Goal: Task Accomplishment & Management: Use online tool/utility

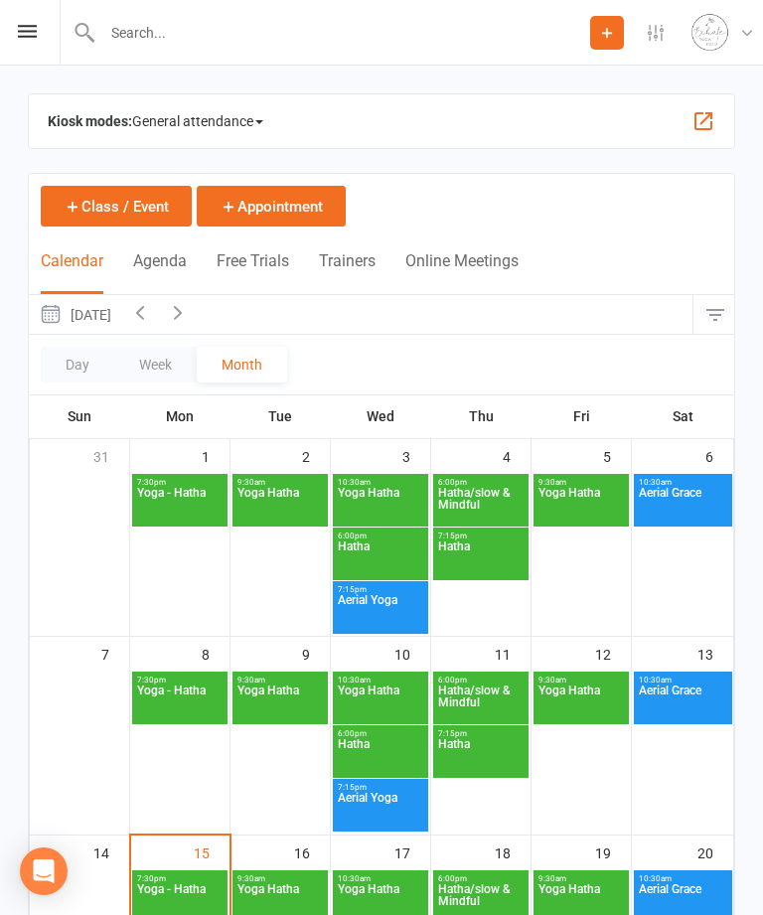
scroll to position [70, 0]
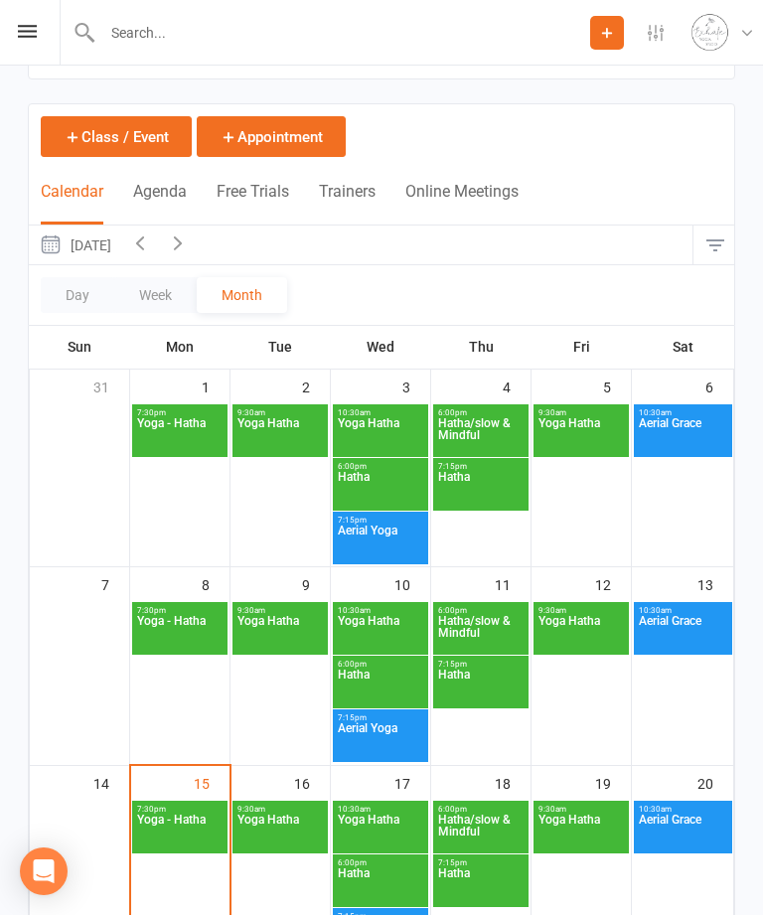
click at [180, 828] on span "Yoga - Hatha" at bounding box center [179, 832] width 87 height 36
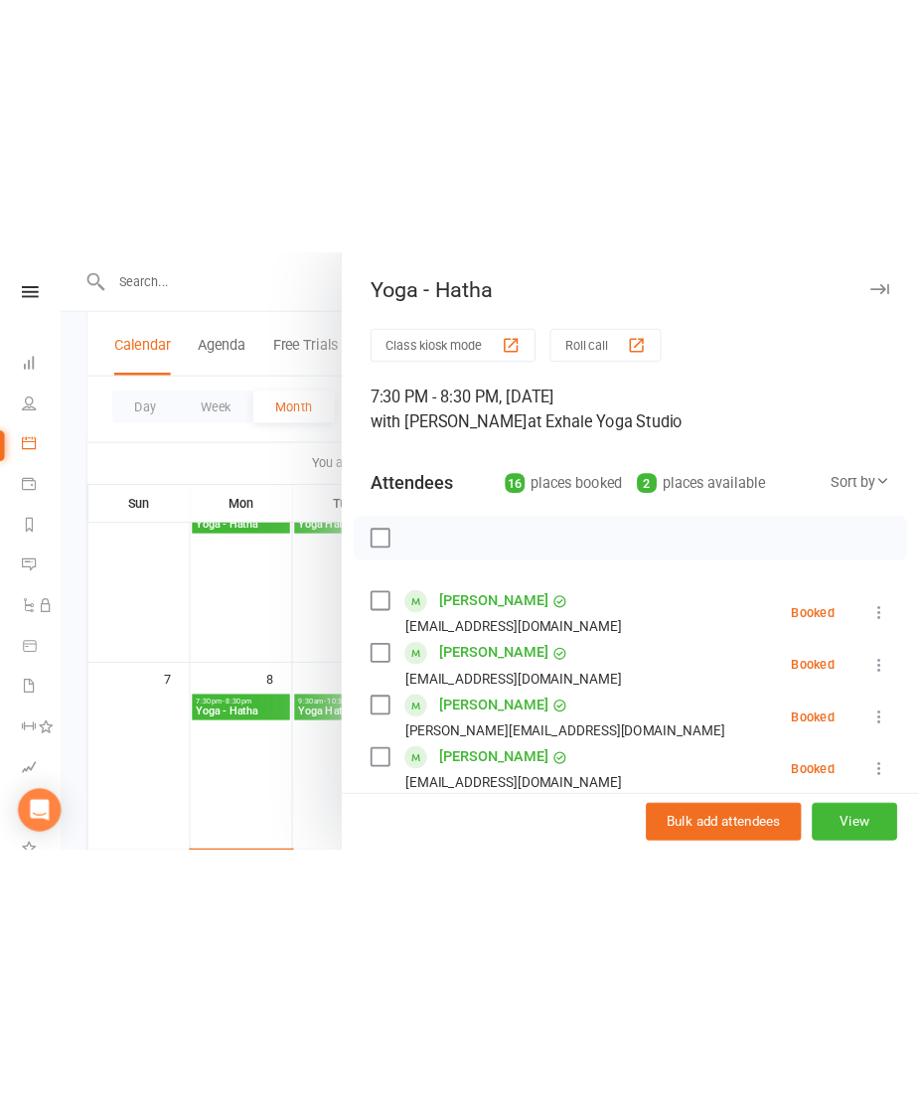
scroll to position [0, 0]
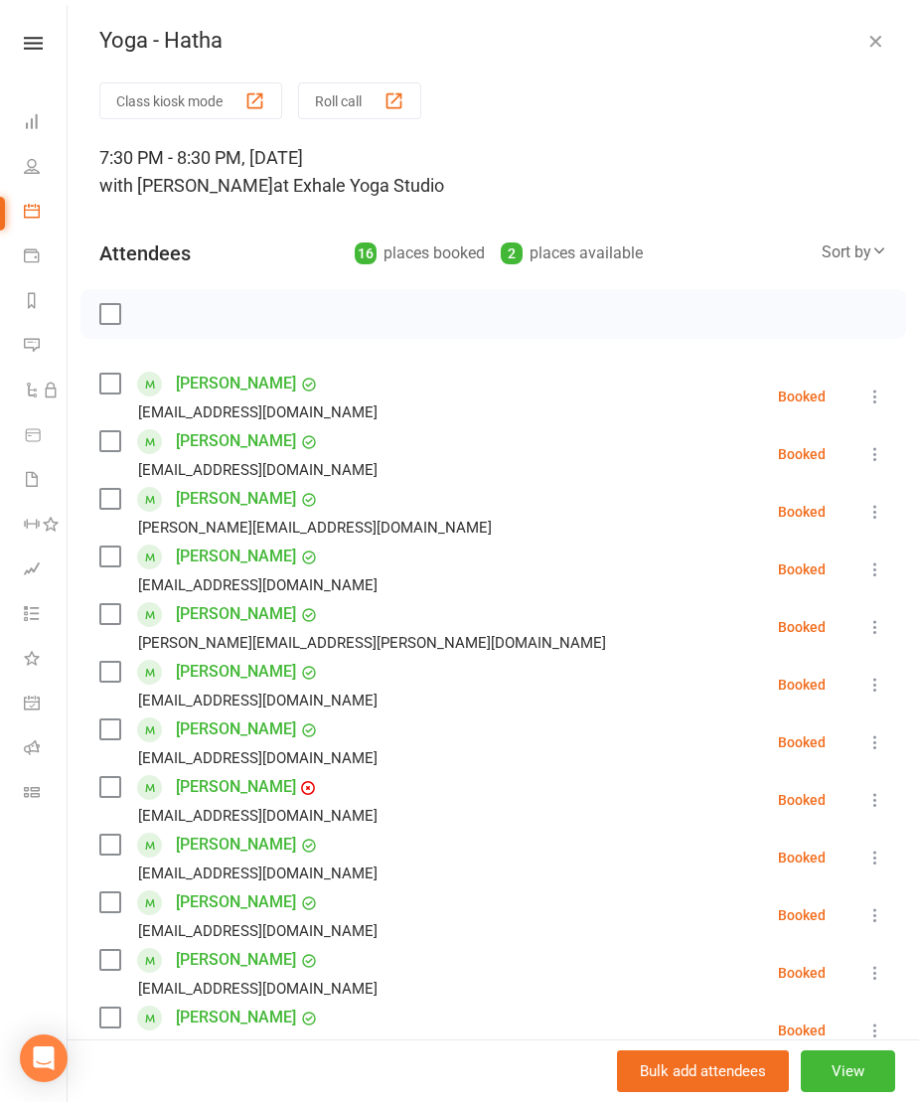
click at [239, 98] on button "Class kiosk mode" at bounding box center [190, 100] width 183 height 37
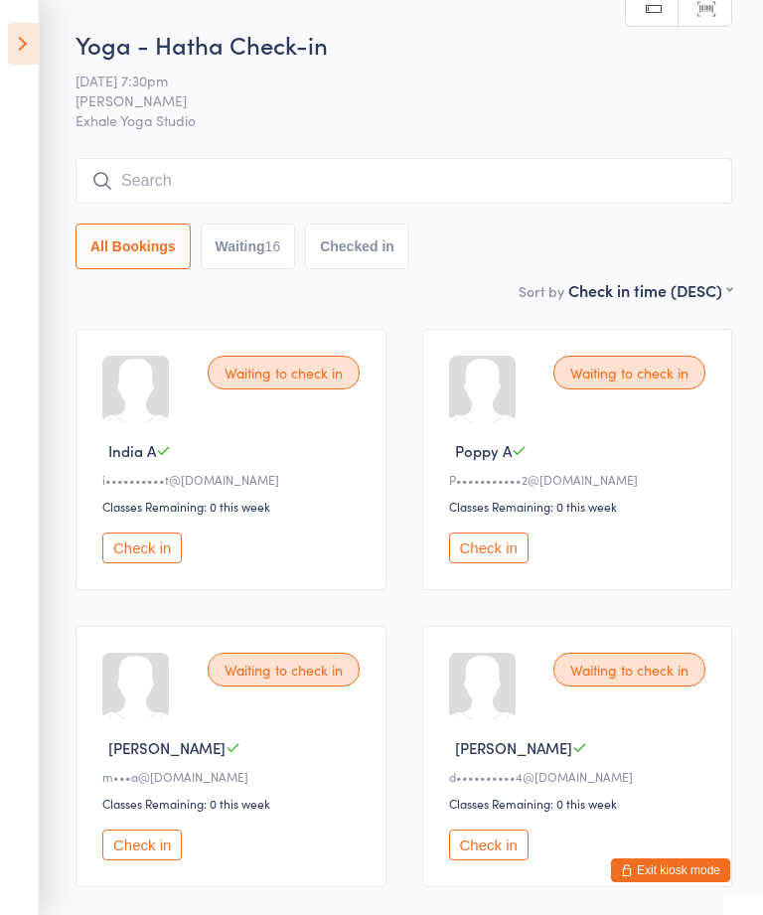
click at [134, 553] on button "Check in" at bounding box center [142, 548] width 80 height 31
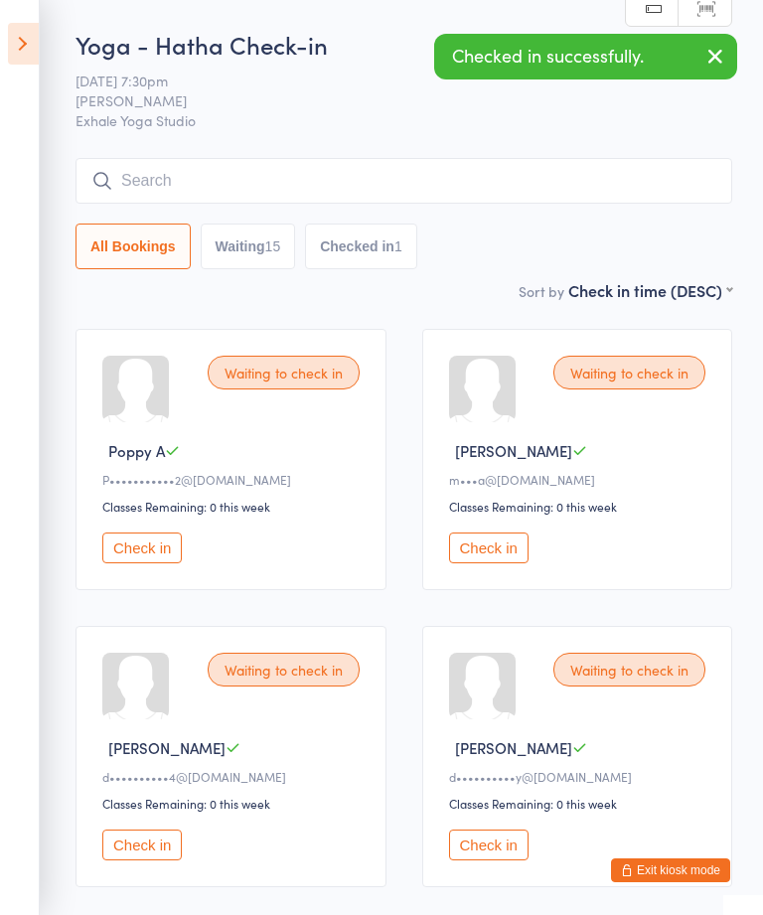
click at [143, 554] on button "Check in" at bounding box center [142, 548] width 80 height 31
click at [139, 555] on button "Check in" at bounding box center [142, 548] width 80 height 31
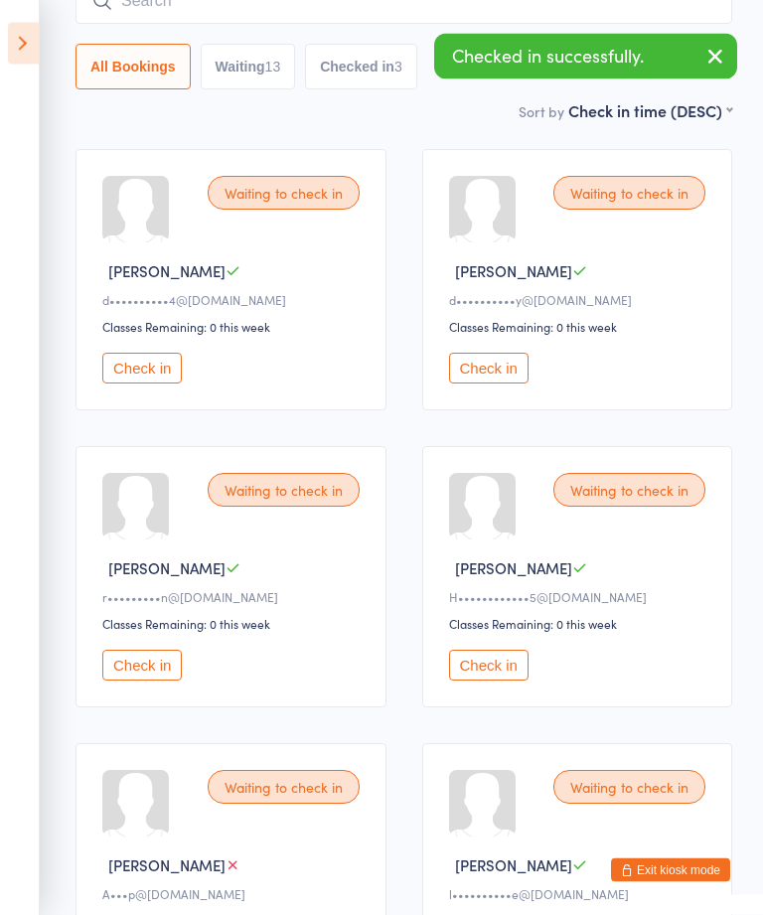
click at [150, 682] on button "Check in" at bounding box center [142, 666] width 80 height 31
click at [498, 681] on button "Check in" at bounding box center [489, 665] width 80 height 31
click at [482, 676] on button "Check in" at bounding box center [489, 665] width 80 height 31
click at [498, 681] on button "Check in" at bounding box center [489, 665] width 80 height 31
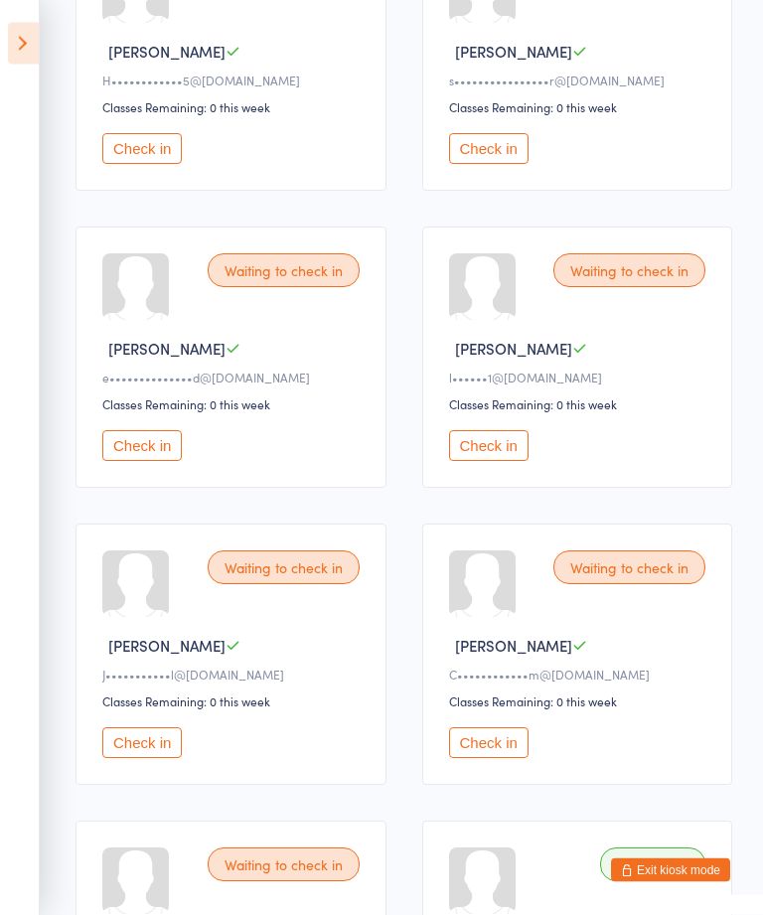
scroll to position [709, 0]
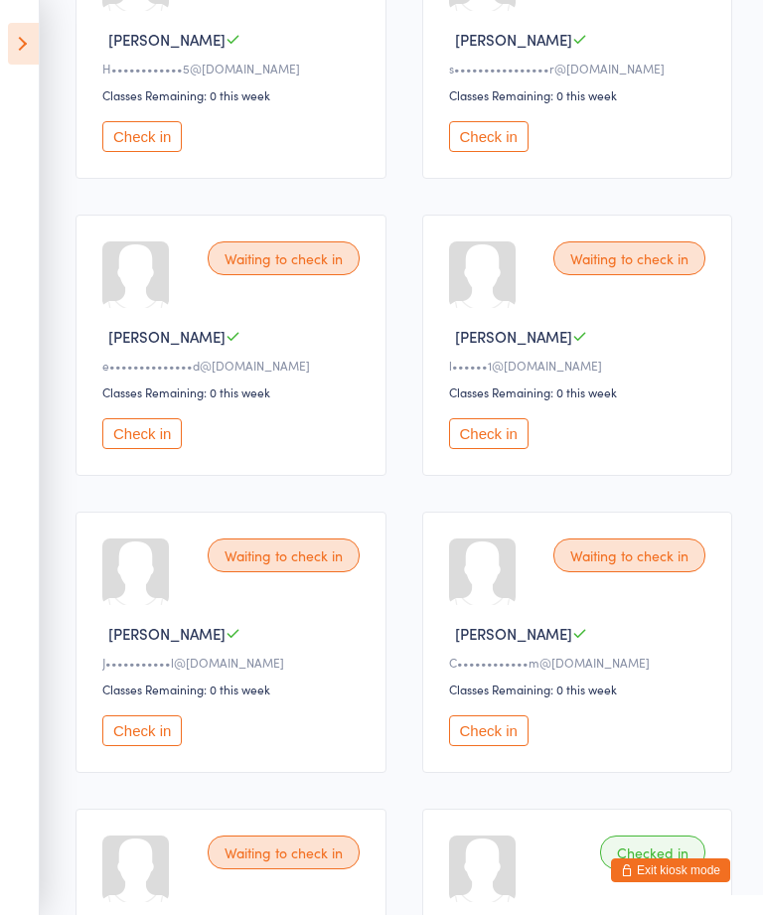
click at [147, 746] on button "Check in" at bounding box center [142, 731] width 80 height 31
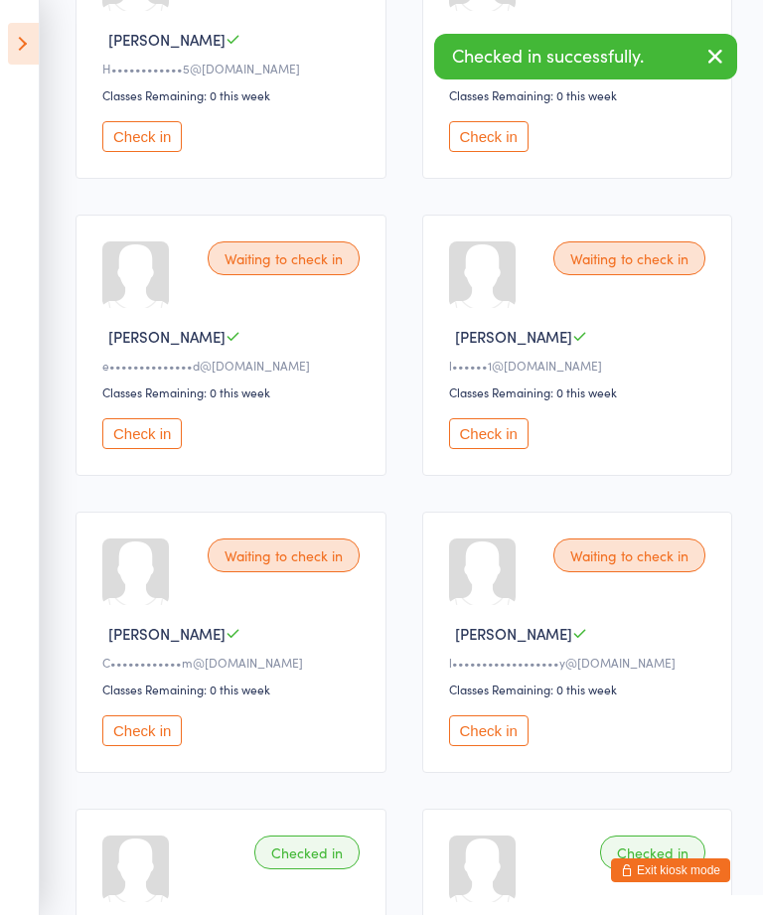
click at [152, 746] on button "Check in" at bounding box center [142, 731] width 80 height 31
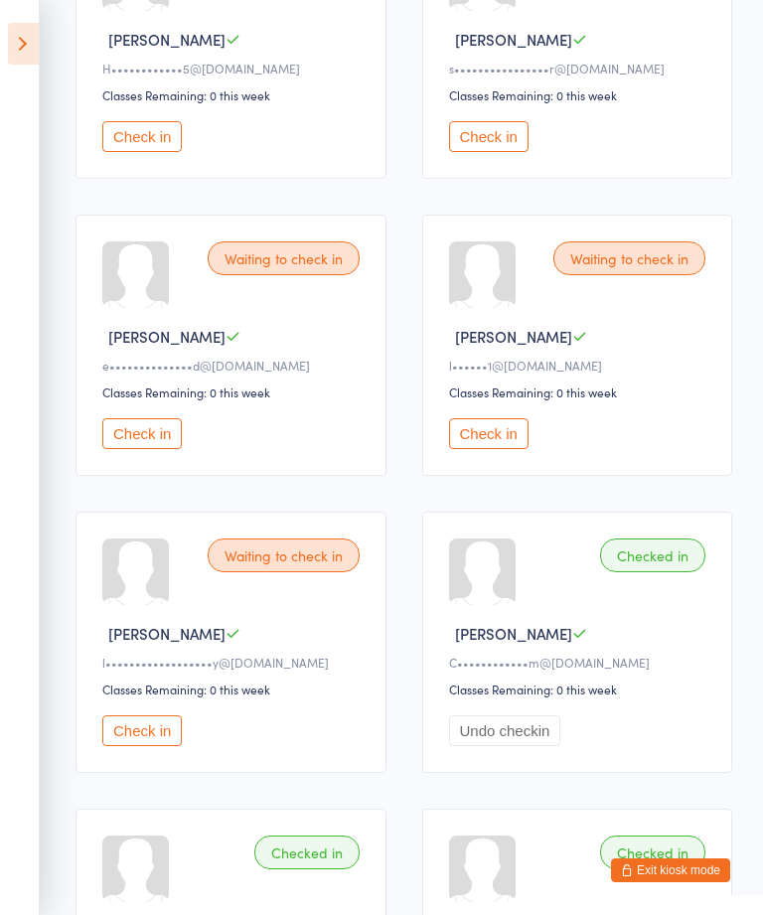
click at [496, 449] on button "Check in" at bounding box center [489, 433] width 80 height 31
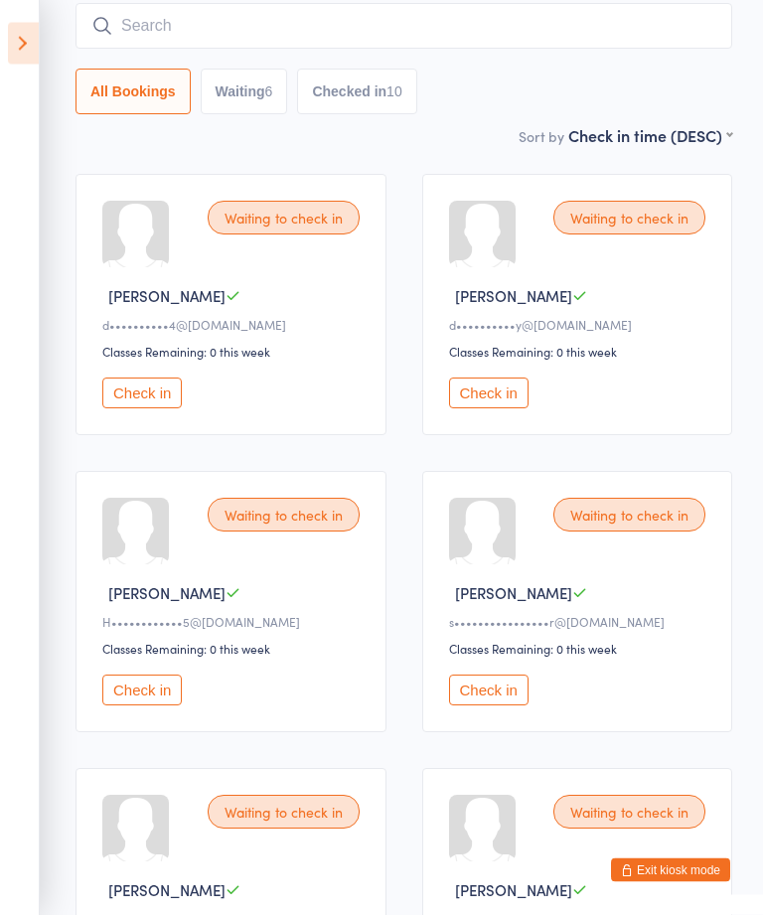
click at [122, 409] on button "Check in" at bounding box center [142, 394] width 80 height 31
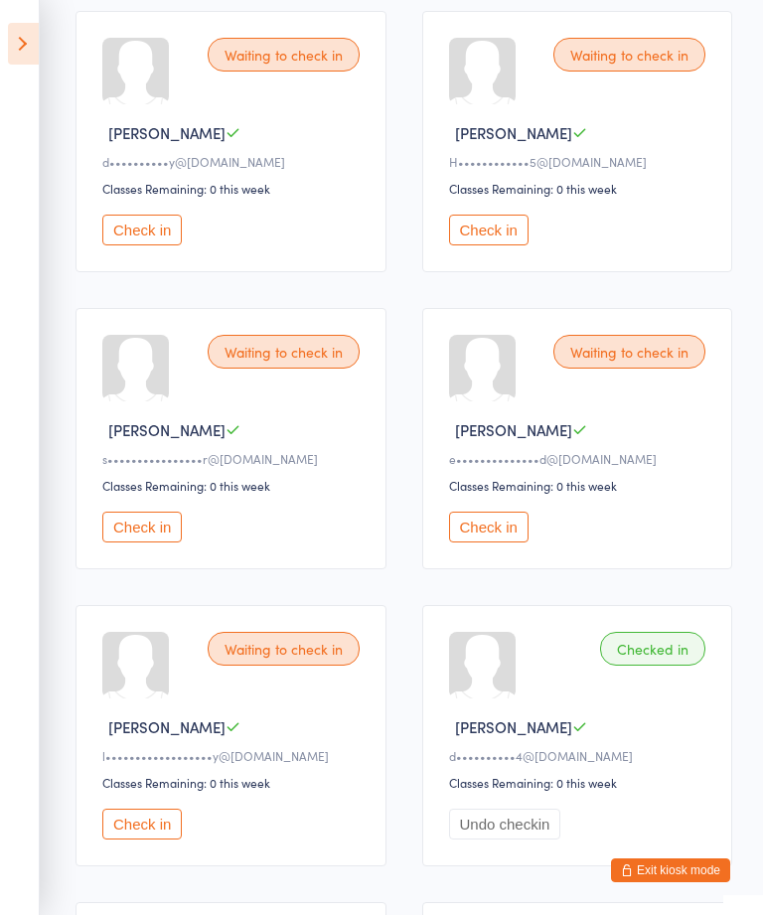
scroll to position [324, 0]
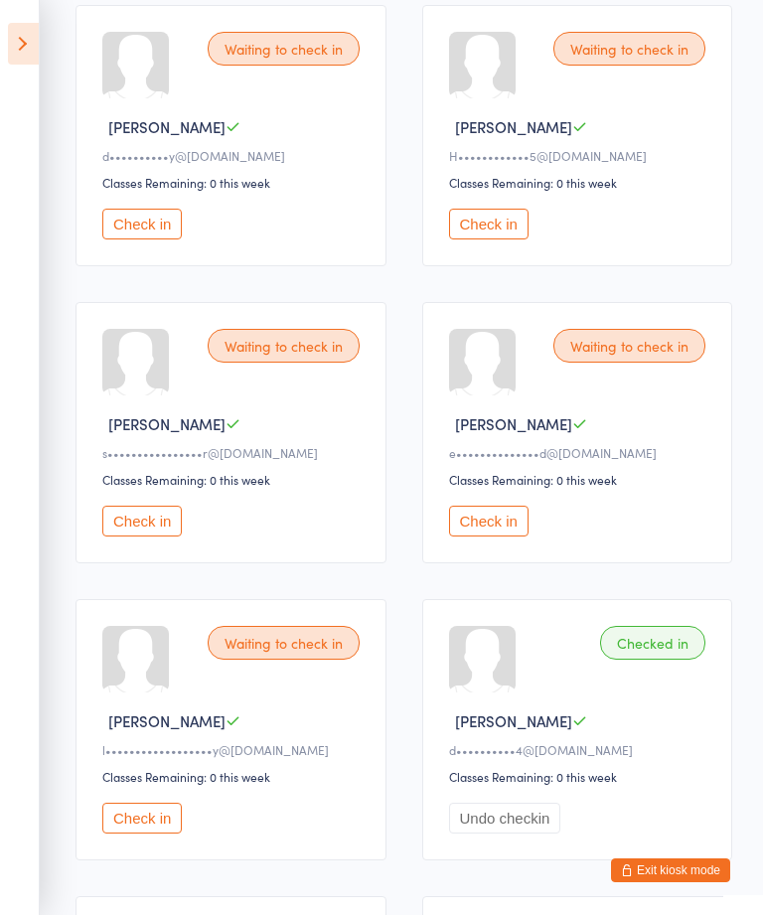
click at [156, 834] on button "Check in" at bounding box center [142, 818] width 80 height 31
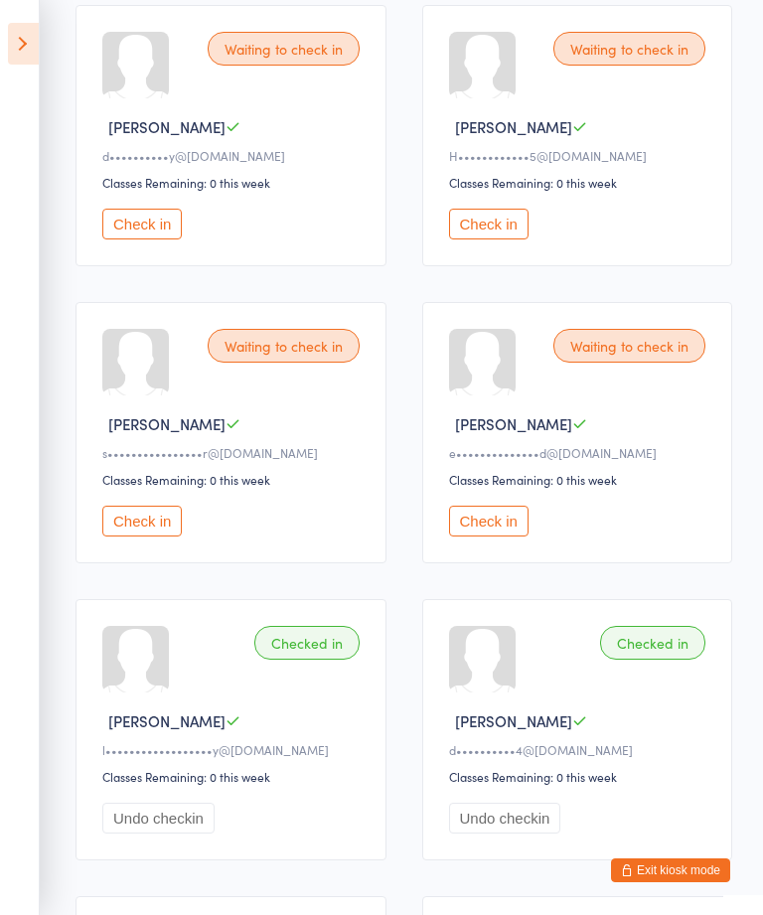
click at [499, 239] on button "Check in" at bounding box center [489, 224] width 80 height 31
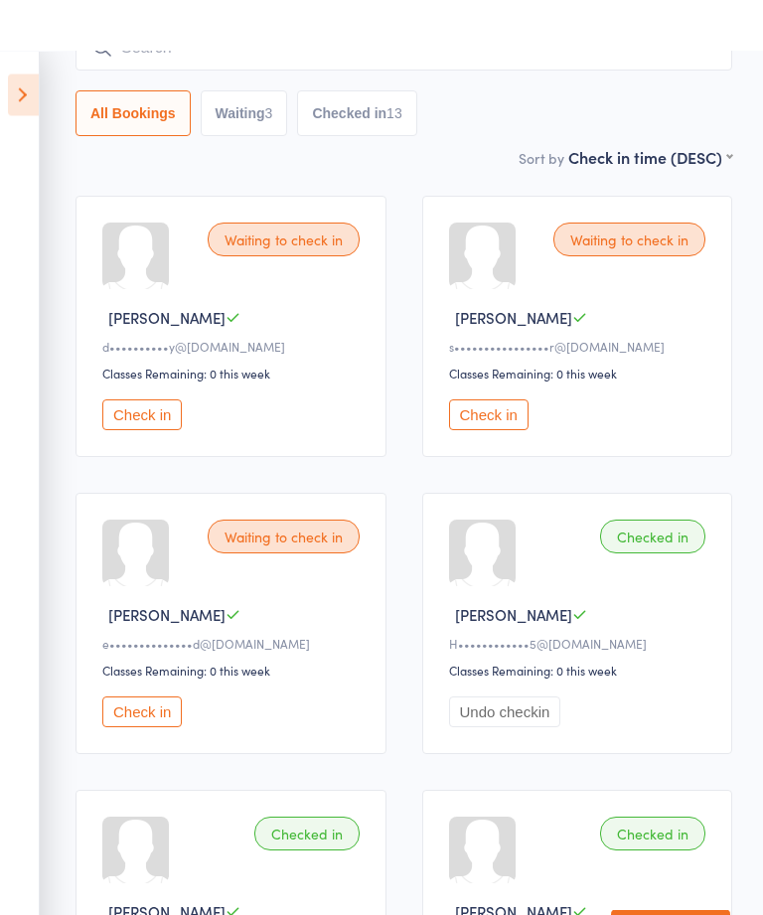
scroll to position [133, 0]
